Goal: Task Accomplishment & Management: Use online tool/utility

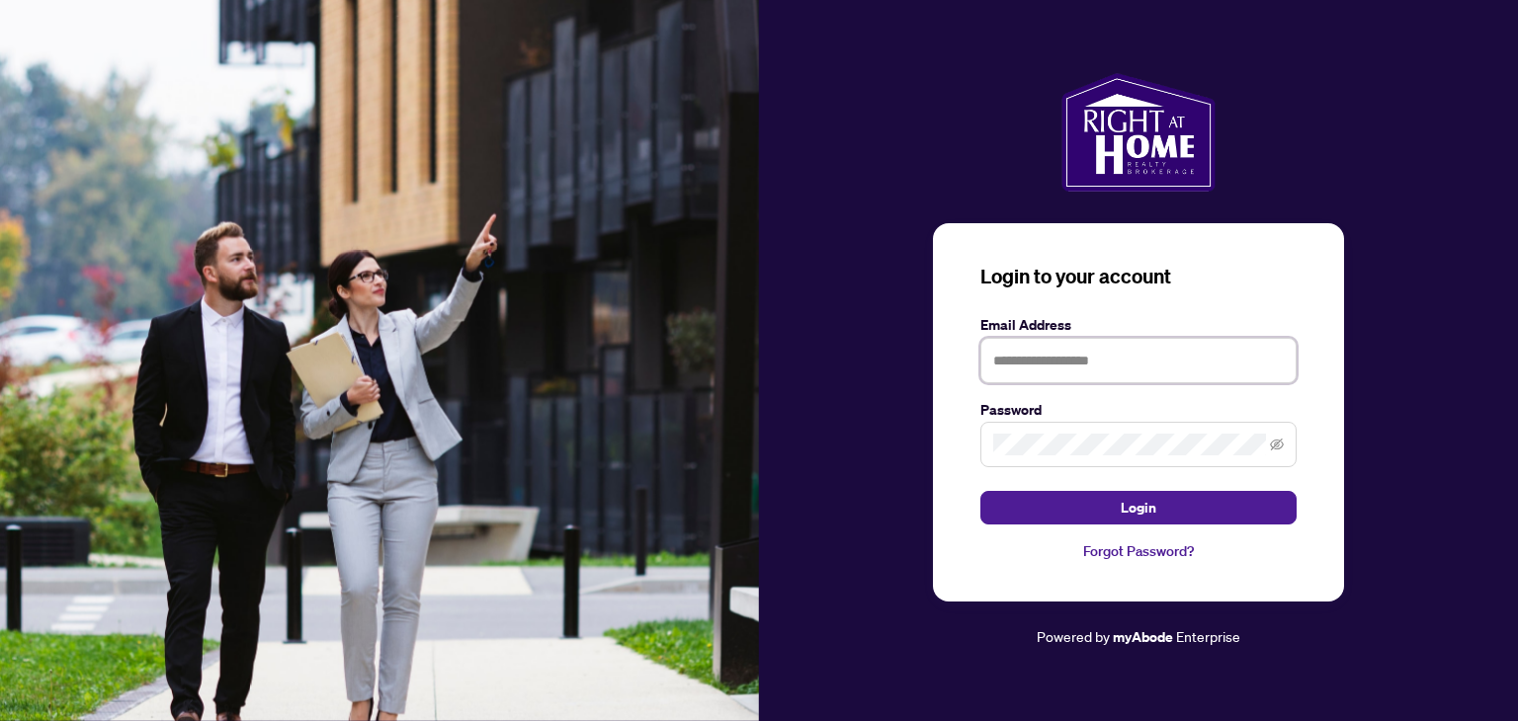
click at [1028, 353] on input "text" at bounding box center [1138, 360] width 316 height 45
type input "**********"
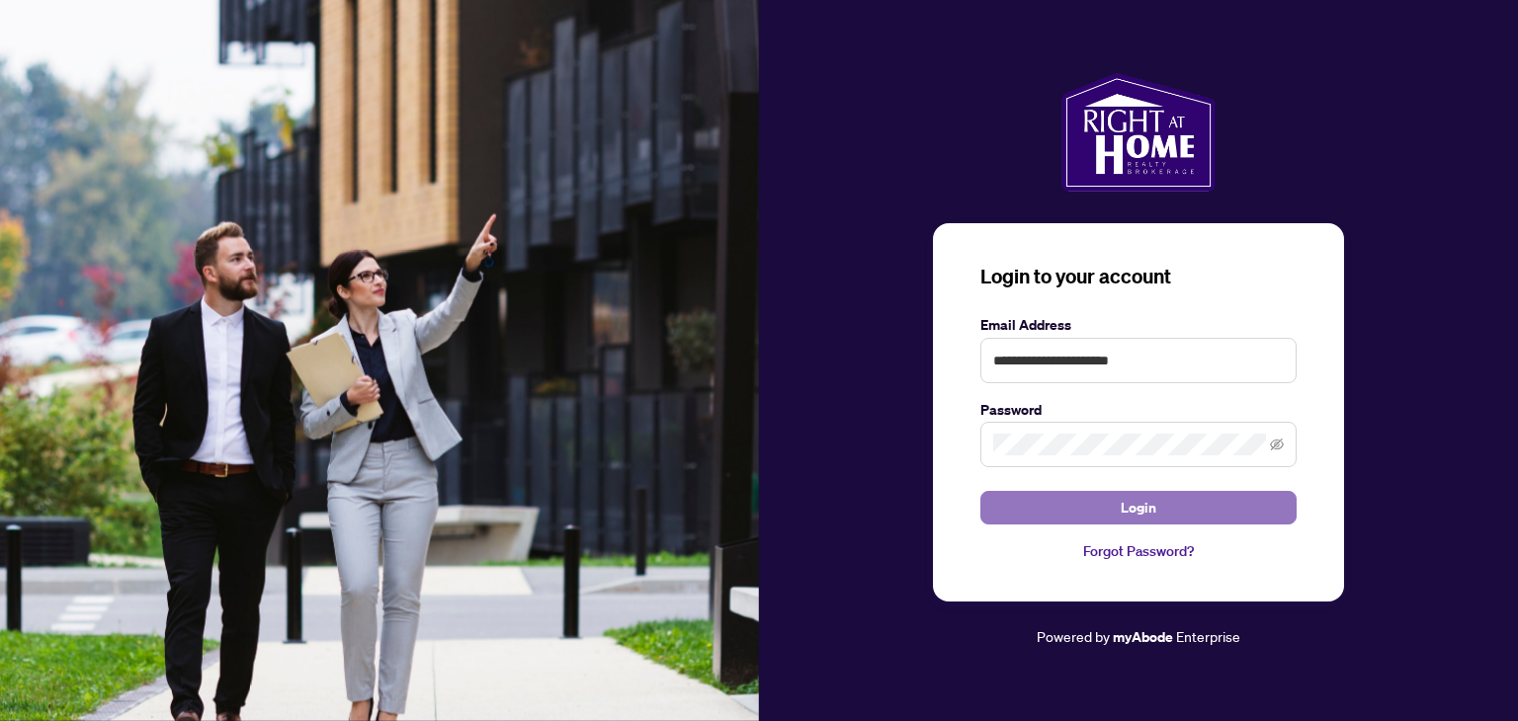
click at [1174, 503] on button "Login" at bounding box center [1138, 508] width 316 height 34
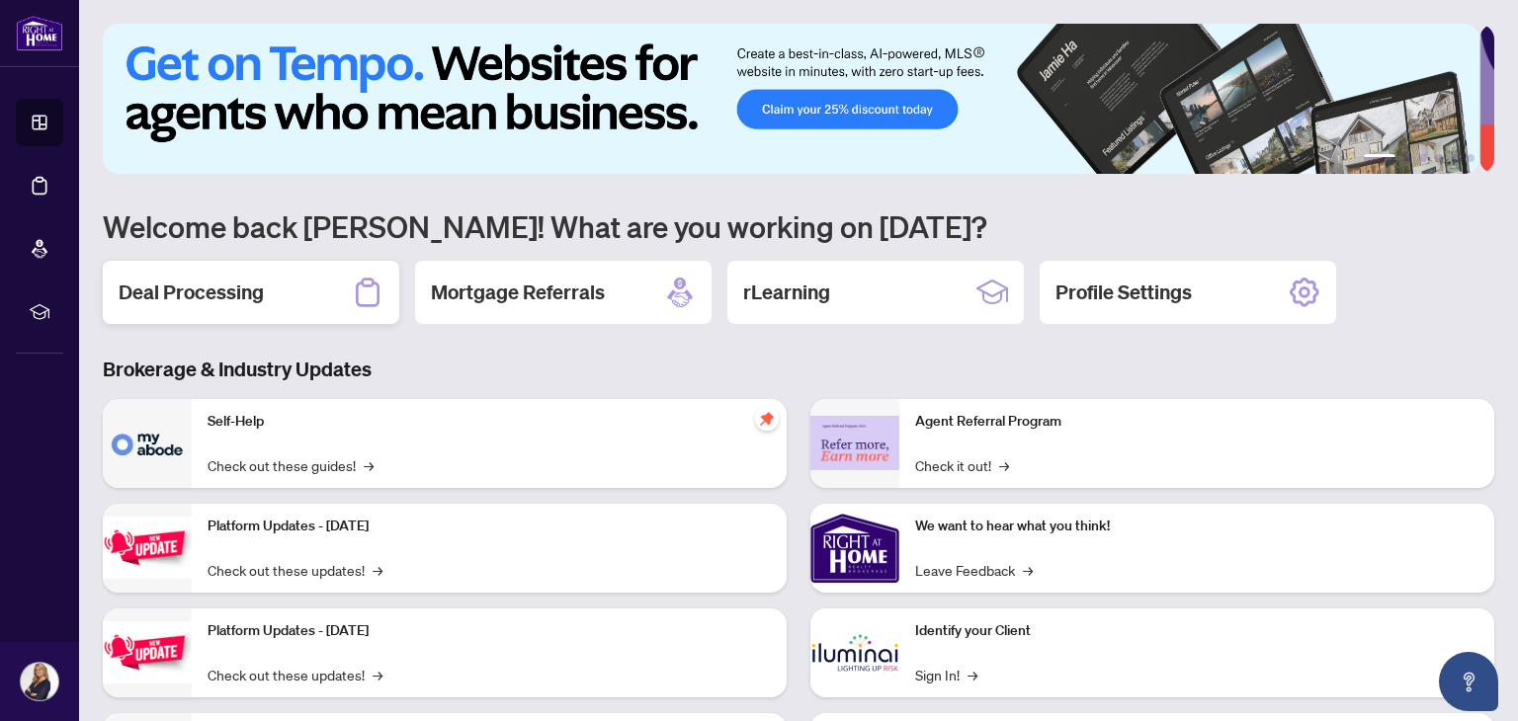
click at [219, 286] on h2 "Deal Processing" at bounding box center [191, 293] width 145 height 28
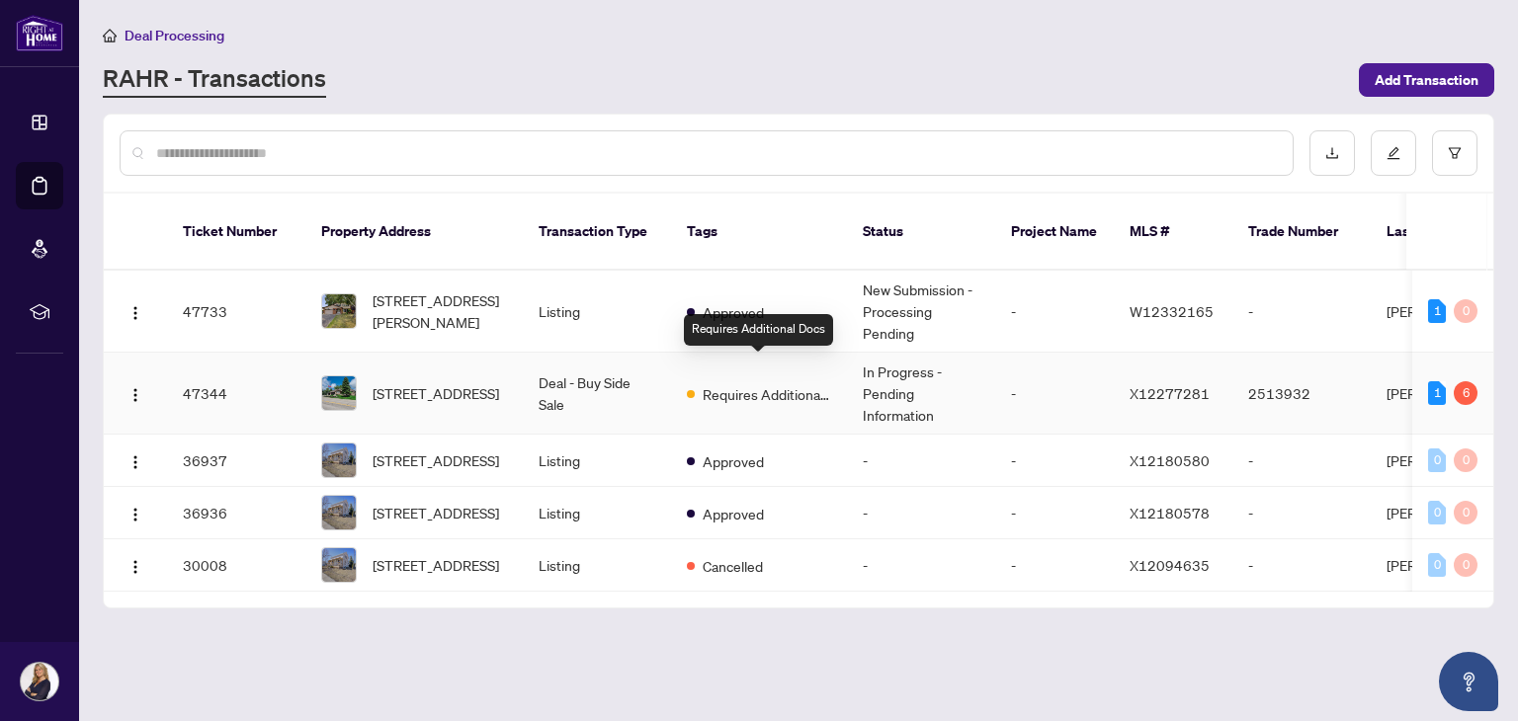
click at [728, 383] on span "Requires Additional Docs" at bounding box center [767, 394] width 128 height 22
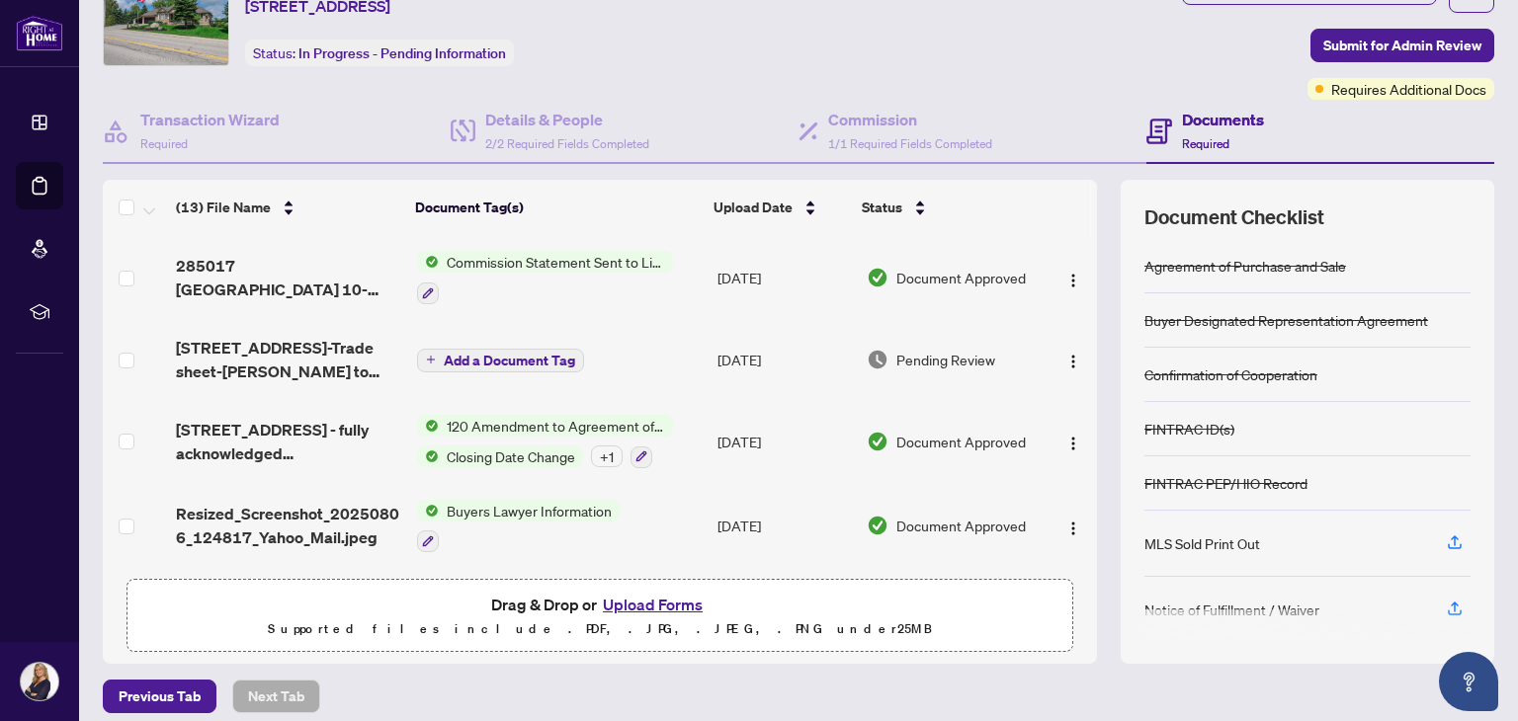
scroll to position [104, 0]
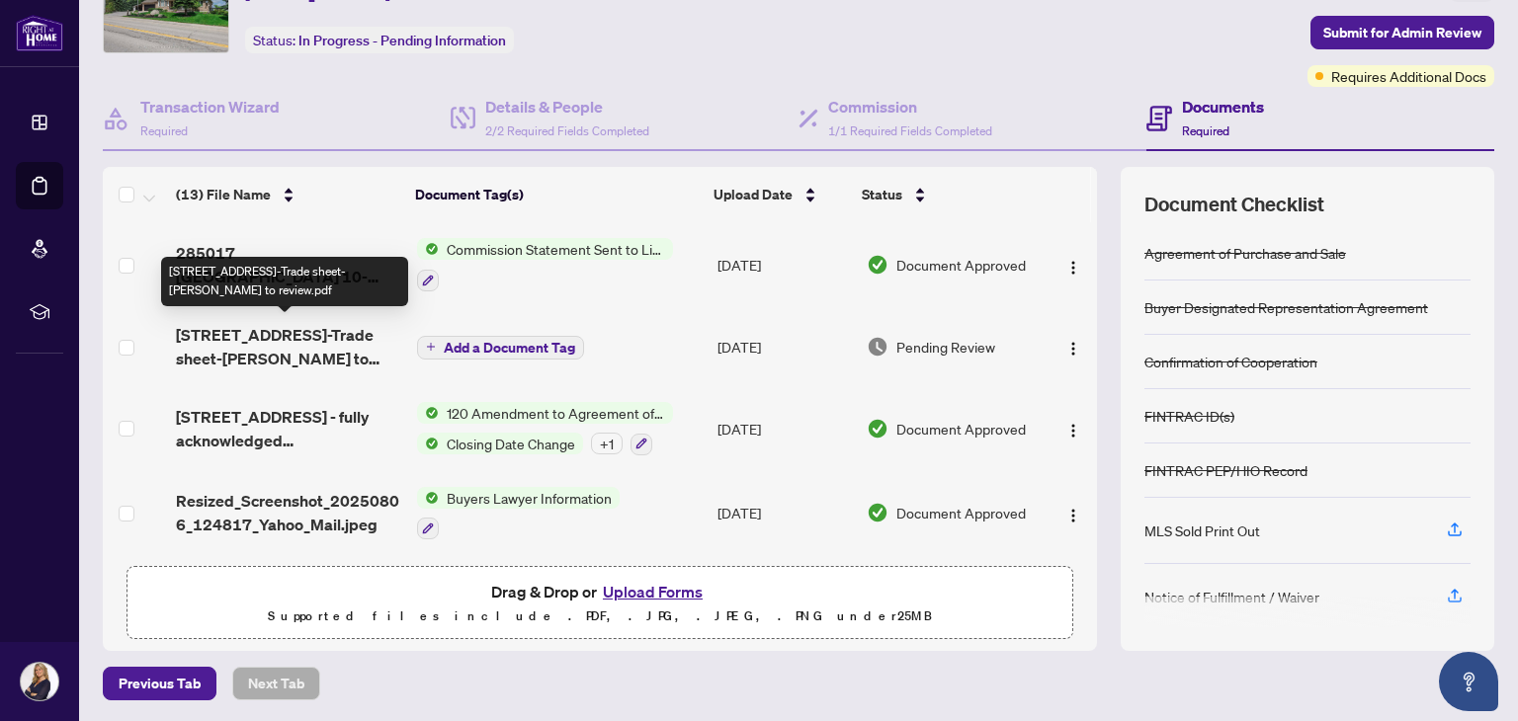
click at [326, 326] on span "[STREET_ADDRESS]-Trade sheet-[PERSON_NAME] to review.pdf" at bounding box center [288, 346] width 224 height 47
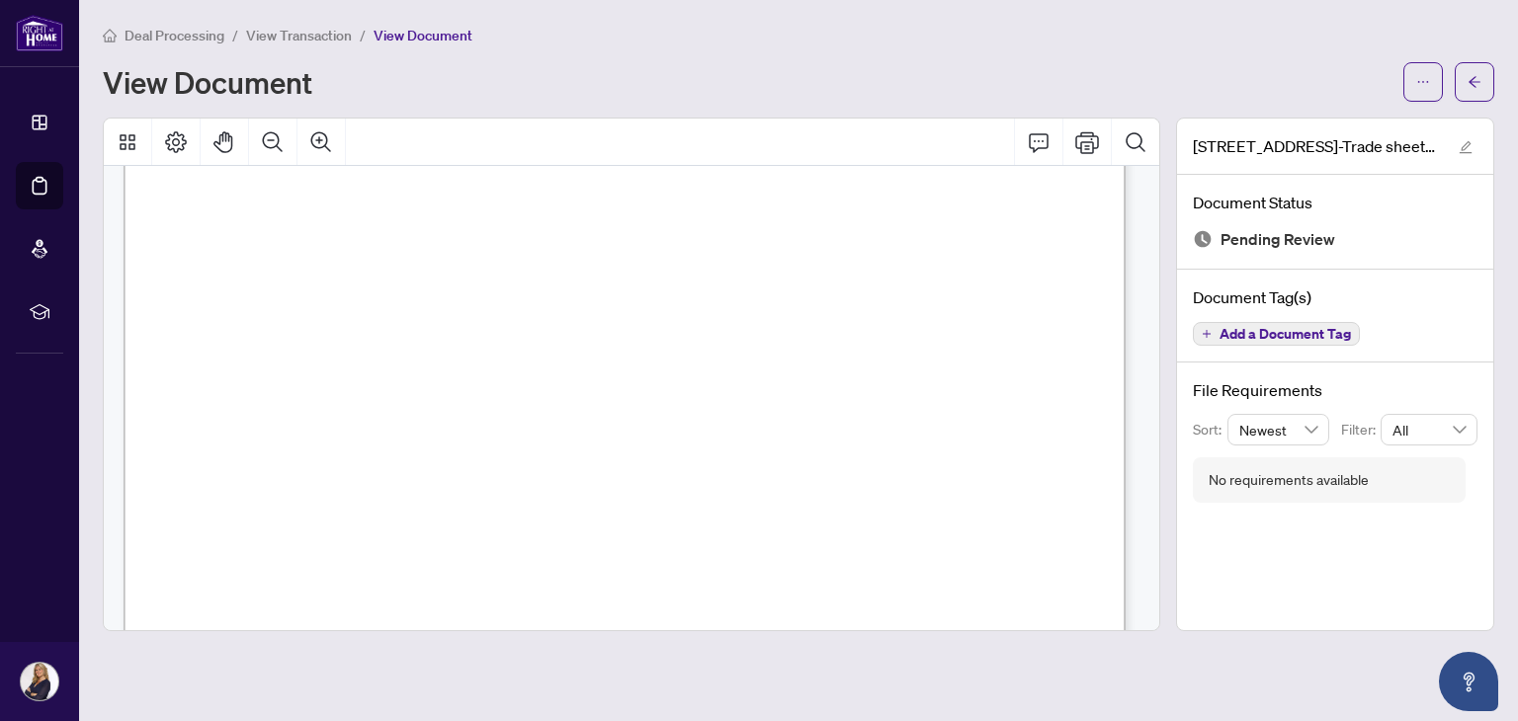
scroll to position [526, 0]
click at [1085, 132] on icon "Print" at bounding box center [1087, 142] width 24 height 24
